Goal: Download file/media

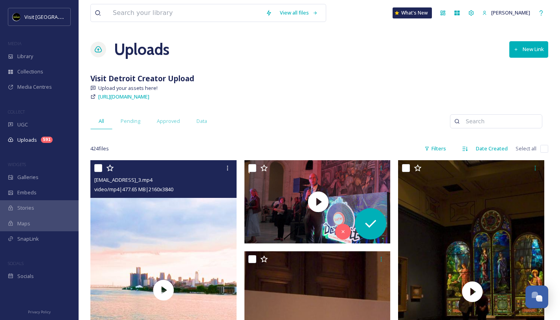
scroll to position [1274, 0]
click at [172, 11] on input at bounding box center [185, 12] width 153 height 17
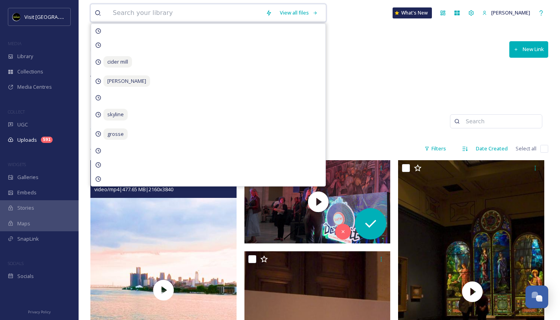
type input "k"
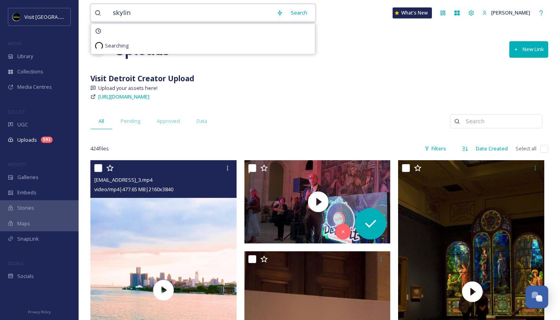
type input "skyline"
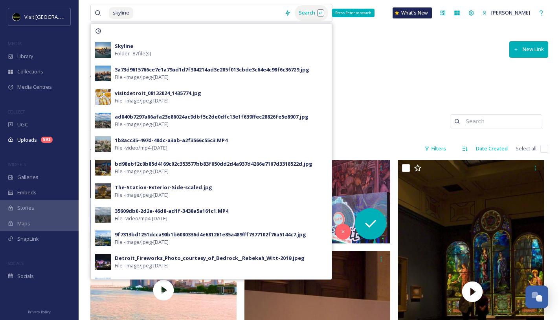
click at [306, 13] on div "Search Press Enter to search" at bounding box center [311, 12] width 33 height 15
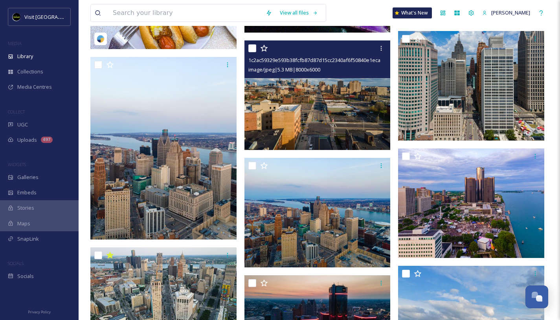
scroll to position [2405, 0]
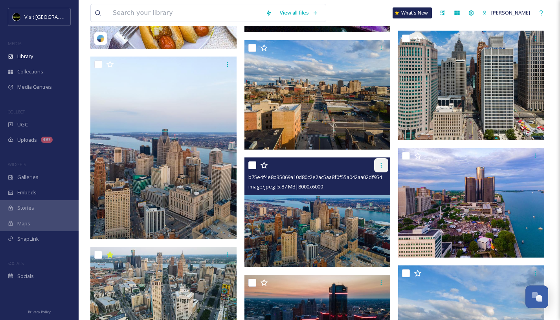
click at [383, 163] on icon at bounding box center [381, 165] width 6 height 6
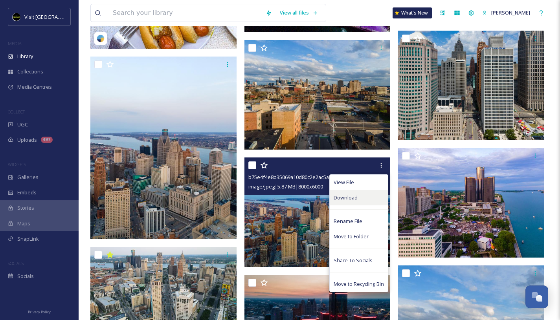
click at [358, 203] on div "Download" at bounding box center [359, 197] width 58 height 15
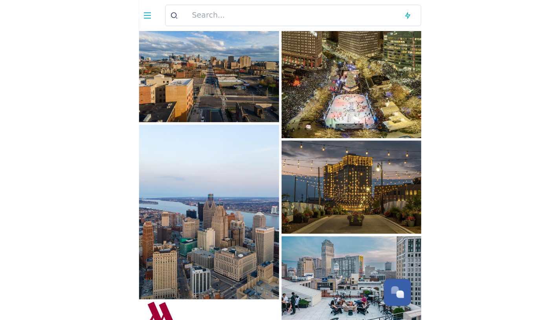
scroll to position [1266, 0]
